Goal: Task Accomplishment & Management: Use online tool/utility

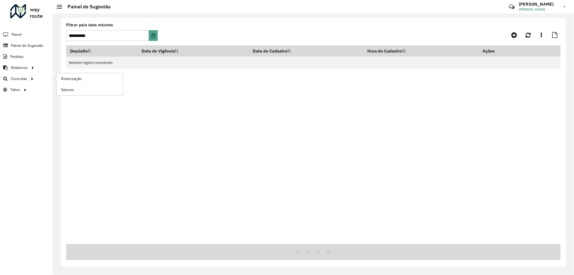
click at [53, 80] on ul "Roteirização Setores" at bounding box center [84, 84] width 67 height 22
click at [63, 78] on span "Roteirização" at bounding box center [72, 79] width 22 height 6
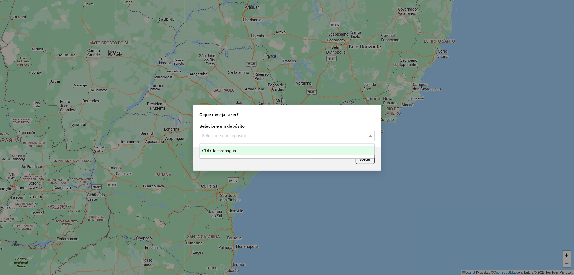
click at [212, 134] on input "text" at bounding box center [281, 135] width 159 height 6
click at [218, 147] on ng-dropdown-panel "CDD Jacarepaguá" at bounding box center [287, 150] width 175 height 15
click at [219, 151] on span "CDD Jacarepaguá" at bounding box center [219, 150] width 34 height 5
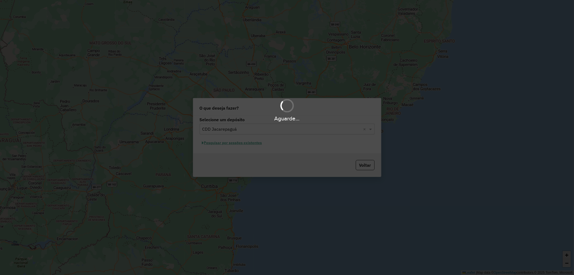
click at [229, 143] on div "Aguarde..." at bounding box center [287, 137] width 574 height 275
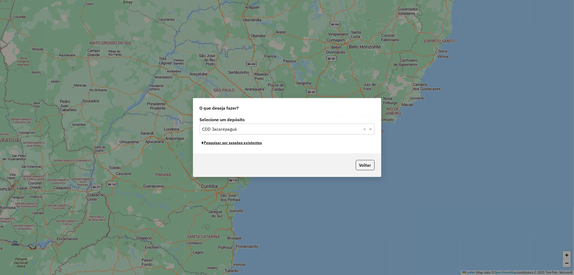
click at [229, 143] on button "Pesquisar por sessões existentes" at bounding box center [232, 143] width 65 height 8
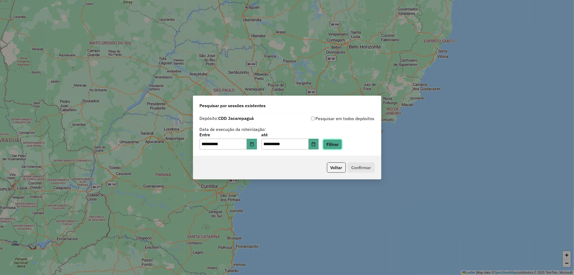
click at [342, 145] on button "Filtrar" at bounding box center [332, 144] width 19 height 10
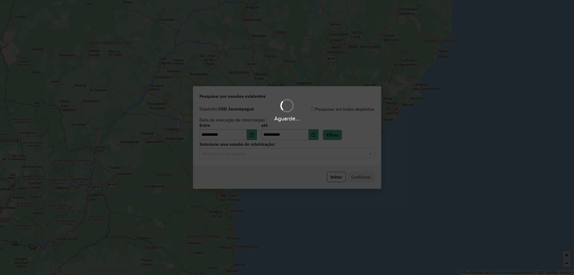
click at [258, 151] on hb-app "**********" at bounding box center [287, 137] width 574 height 275
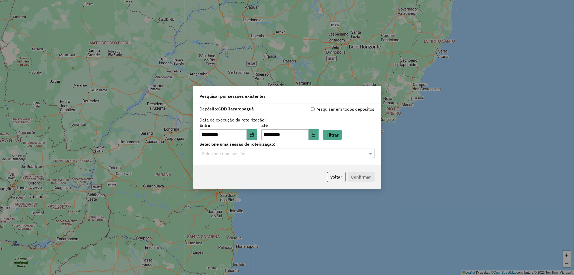
click at [258, 151] on input "text" at bounding box center [281, 153] width 159 height 6
drag, startPoint x: 262, startPoint y: 165, endPoint x: 267, endPoint y: 166, distance: 5.1
click at [263, 165] on div "1257757 - 02/09/2025 19:27" at bounding box center [287, 168] width 174 height 9
click at [364, 182] on button "Confirmar" at bounding box center [361, 177] width 27 height 10
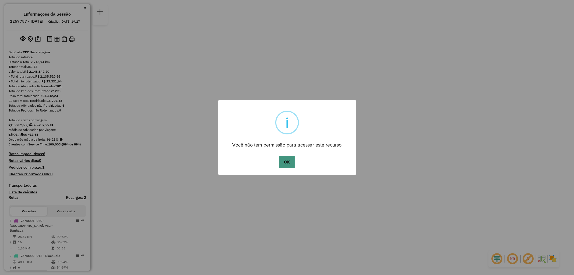
click at [283, 159] on button "OK" at bounding box center [287, 162] width 16 height 12
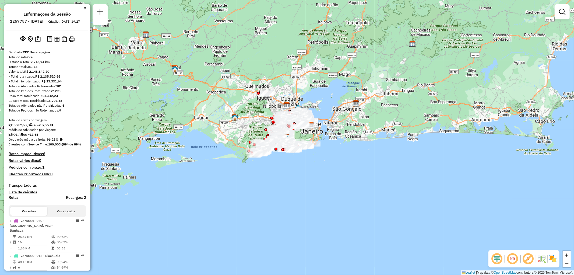
click at [560, 12] on em at bounding box center [562, 12] width 6 height 6
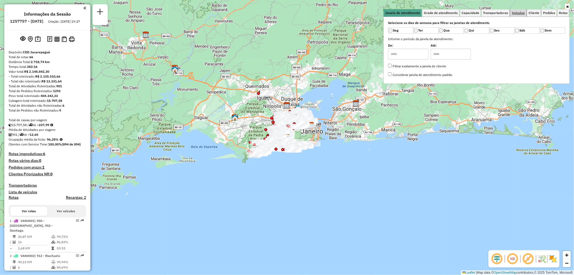
drag, startPoint x: 515, startPoint y: 13, endPoint x: 446, endPoint y: 3, distance: 70.4
click at [516, 13] on span "Veículos" at bounding box center [518, 12] width 13 height 3
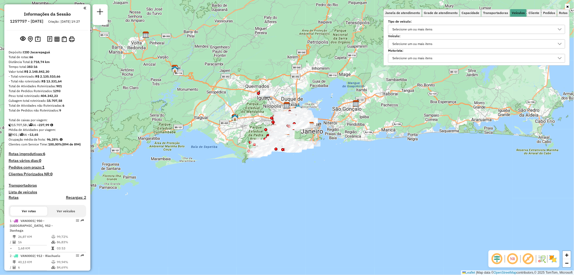
click at [448, 41] on div "Selecione um ou mais itens" at bounding box center [472, 44] width 164 height 9
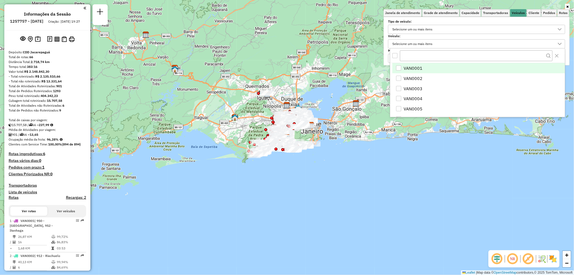
scroll to position [3, 18]
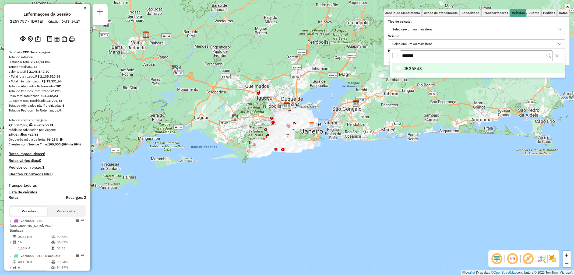
type input "*******"
click at [399, 70] on div "JBG6F48" at bounding box center [398, 68] width 5 height 5
click at [433, 200] on div "Janela de atendimento Grade de atendimento Capacidade Transportadoras Veículos …" at bounding box center [287, 137] width 574 height 275
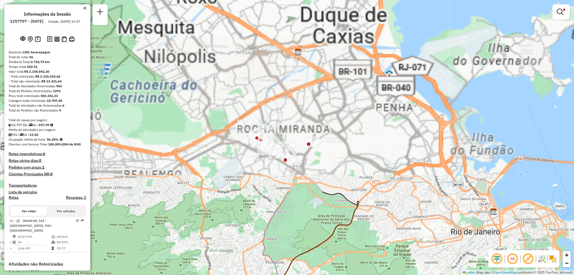
drag, startPoint x: 215, startPoint y: 62, endPoint x: 276, endPoint y: 280, distance: 226.3
click at [276, 274] on html "Aplicando filtros Pop-up bloqueado! Seu navegador bloqueou automáticamente a ab…" at bounding box center [287, 137] width 574 height 275
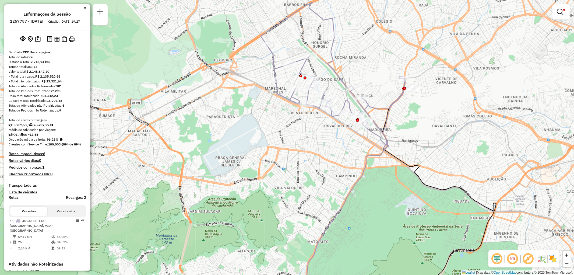
drag, startPoint x: 266, startPoint y: 174, endPoint x: 217, endPoint y: 221, distance: 67.0
click at [217, 221] on div "Limpar filtros Janela de atendimento Grade de atendimento Capacidade Transporta…" at bounding box center [287, 137] width 574 height 275
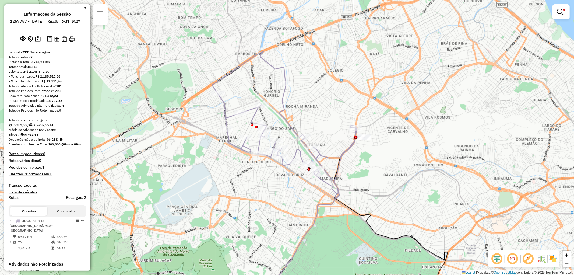
drag, startPoint x: 330, startPoint y: 117, endPoint x: 327, endPoint y: 127, distance: 10.6
click at [327, 127] on div "Limpar filtros Janela de atendimento Grade de atendimento Capacidade Transporta…" at bounding box center [287, 137] width 574 height 275
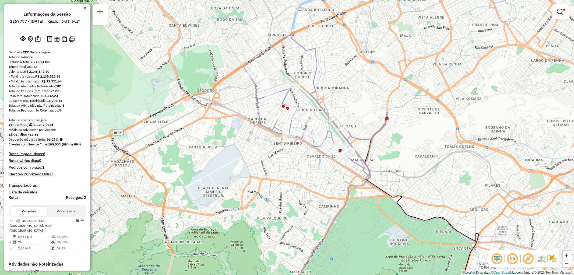
drag, startPoint x: 359, startPoint y: 89, endPoint x: 359, endPoint y: 106, distance: 16.7
click at [359, 106] on div "Limpar filtros Janela de atendimento Grade de atendimento Capacidade Transporta…" at bounding box center [287, 137] width 574 height 275
